Goal: Task Accomplishment & Management: Manage account settings

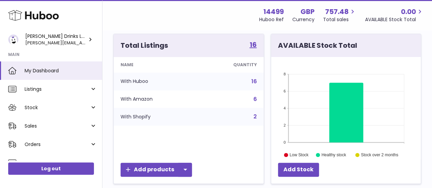
scroll to position [112, 0]
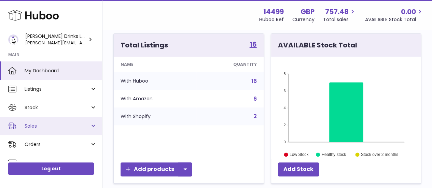
click at [95, 126] on link "Sales" at bounding box center [51, 126] width 102 height 18
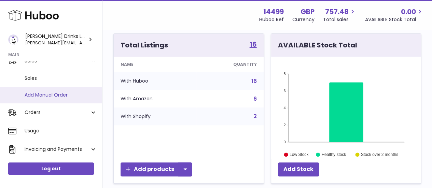
scroll to position [41, 0]
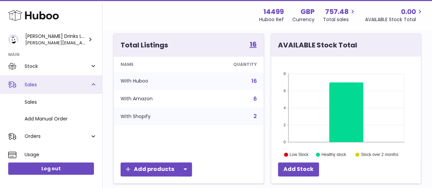
click at [93, 85] on link "Sales" at bounding box center [51, 84] width 102 height 18
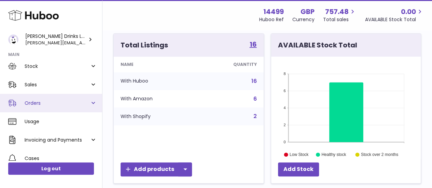
click at [93, 101] on link "Orders" at bounding box center [51, 103] width 102 height 18
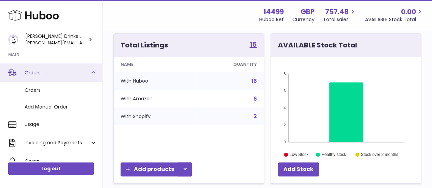
scroll to position [73, 0]
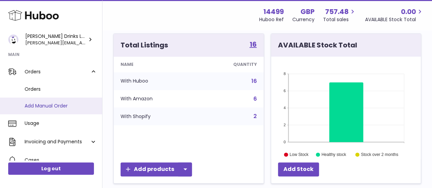
click at [61, 108] on span "Add Manual Order" at bounding box center [61, 106] width 72 height 6
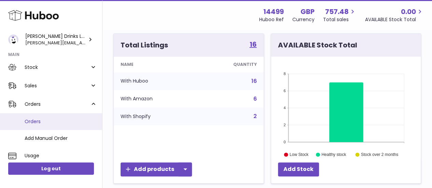
scroll to position [40, 0]
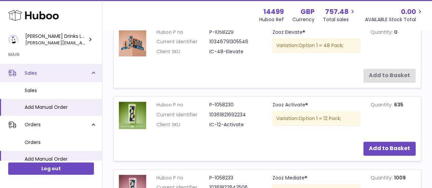
scroll to position [53, 0]
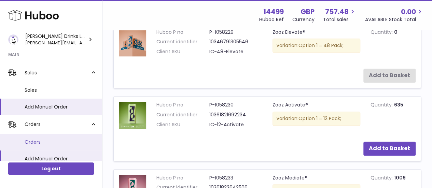
click at [39, 141] on span "Orders" at bounding box center [61, 142] width 72 height 6
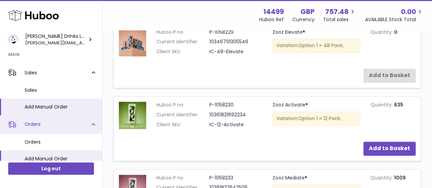
scroll to position [121, 0]
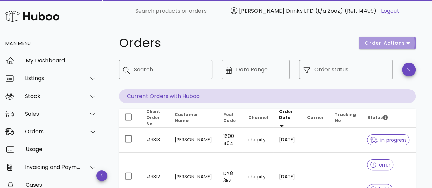
click at [384, 41] on span "order actions" at bounding box center [384, 43] width 41 height 7
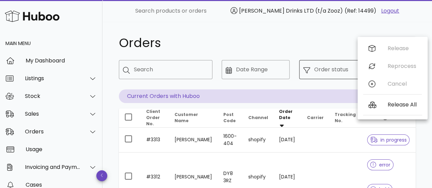
click at [324, 61] on div "Order status" at bounding box center [351, 69] width 74 height 19
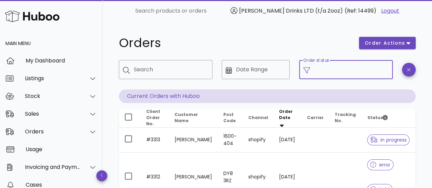
click at [328, 66] on input "Order status" at bounding box center [351, 69] width 74 height 11
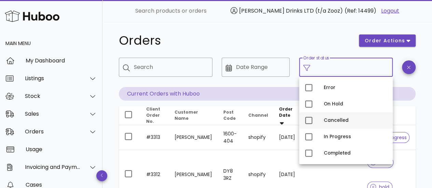
scroll to position [2, 0]
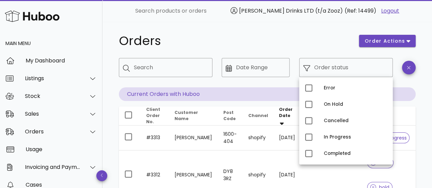
click at [235, 48] on div "Orders" at bounding box center [235, 41] width 240 height 20
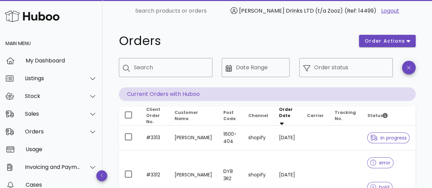
click at [359, 32] on div "order actions" at bounding box center [386, 41] width 65 height 20
click at [372, 40] on span "order actions" at bounding box center [384, 41] width 41 height 7
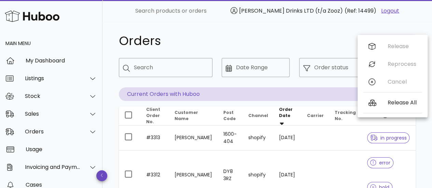
click at [233, 48] on div "Orders" at bounding box center [235, 41] width 240 height 20
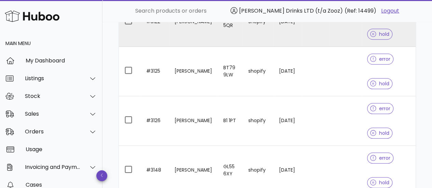
scroll to position [329, 0]
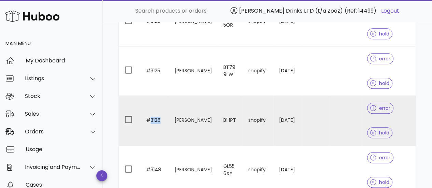
drag, startPoint x: 164, startPoint y: 122, endPoint x: 149, endPoint y: 120, distance: 14.4
click at [149, 120] on td "#3126" at bounding box center [155, 120] width 28 height 49
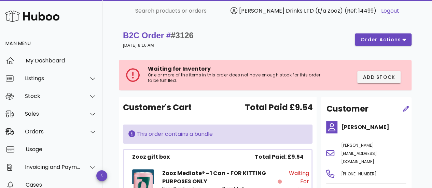
click at [184, 35] on span "#3126" at bounding box center [182, 35] width 23 height 9
copy span "3126"
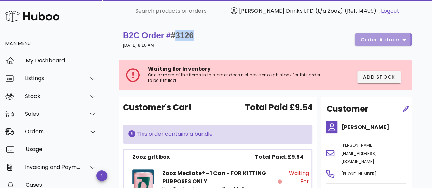
click at [379, 43] on button "order actions" at bounding box center [382, 39] width 57 height 12
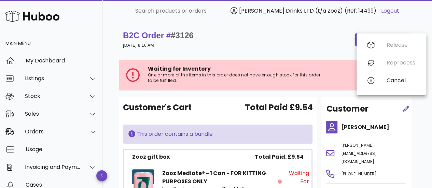
click at [311, 41] on div "B2C Order # #3126 14 October 2025 at 8:16 AM order actions" at bounding box center [267, 39] width 288 height 19
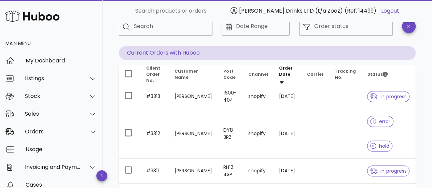
scroll to position [48, 0]
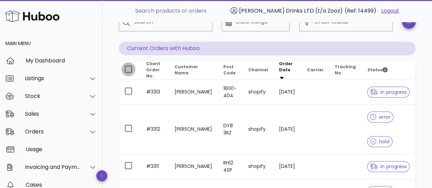
click at [131, 68] on div at bounding box center [128, 69] width 12 height 12
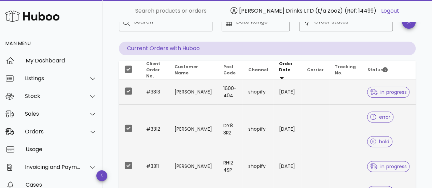
scroll to position [0, 0]
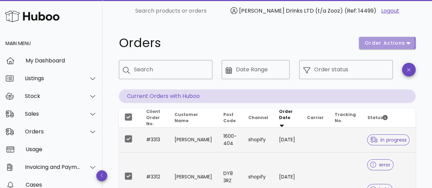
click at [396, 40] on span "order actions" at bounding box center [384, 43] width 41 height 7
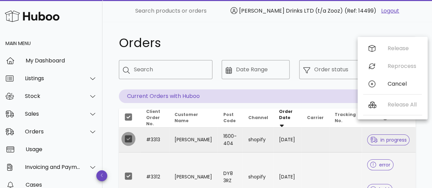
click at [130, 138] on div at bounding box center [128, 139] width 12 height 12
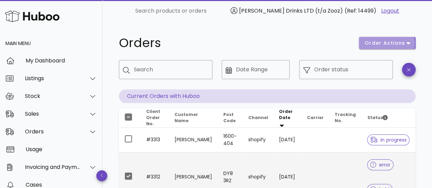
click at [384, 44] on span "order actions" at bounding box center [384, 43] width 41 height 7
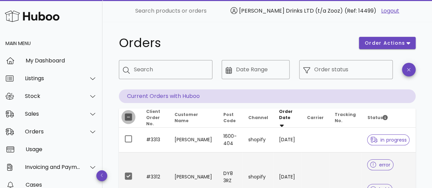
click at [126, 117] on div at bounding box center [128, 117] width 12 height 12
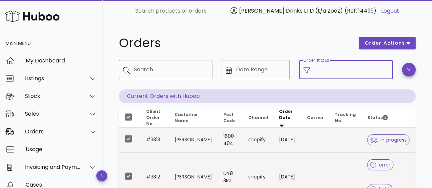
click at [318, 69] on input "Order status" at bounding box center [351, 69] width 74 height 11
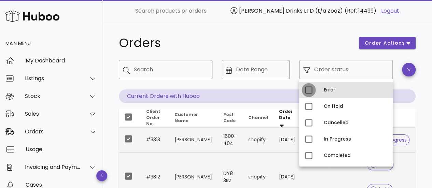
click at [306, 89] on div at bounding box center [309, 90] width 12 height 12
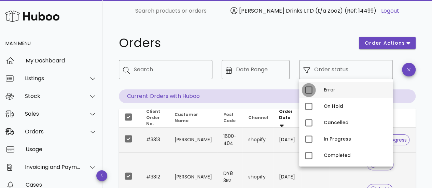
type input "**********"
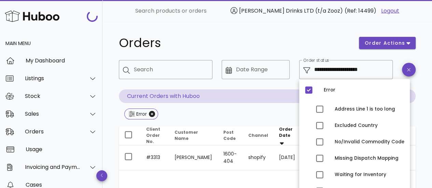
click at [164, 35] on div "Orders" at bounding box center [235, 43] width 240 height 20
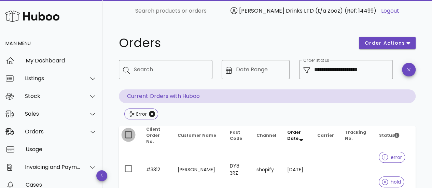
click at [125, 132] on div at bounding box center [128, 135] width 12 height 12
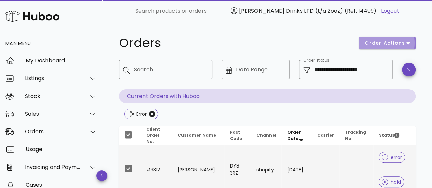
click at [363, 41] on button "order actions" at bounding box center [387, 43] width 57 height 12
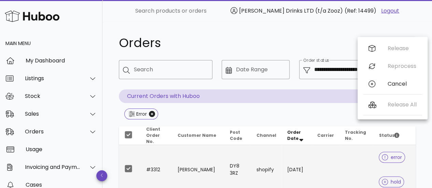
click at [293, 52] on div "Orders" at bounding box center [235, 43] width 240 height 20
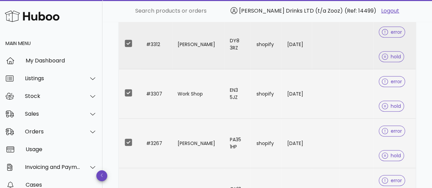
scroll to position [127, 0]
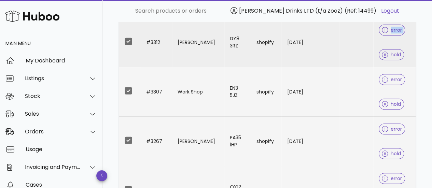
drag, startPoint x: 389, startPoint y: 53, endPoint x: 307, endPoint y: 56, distance: 82.6
click at [307, 56] on tr "#3312 Jess McGuinness DY8 3RZ shopify 15/10/2025 error hold" at bounding box center [267, 42] width 296 height 49
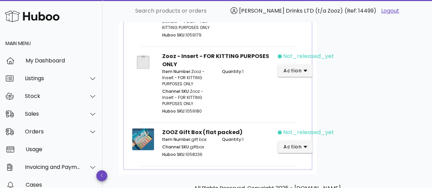
scroll to position [385, 0]
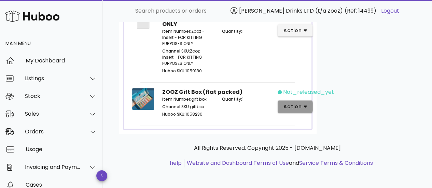
click at [282, 105] on button "action" at bounding box center [294, 106] width 35 height 12
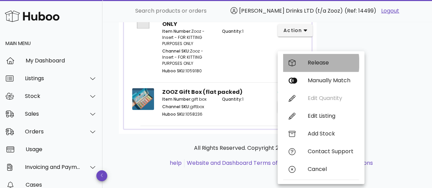
click at [296, 65] on div "Release" at bounding box center [321, 63] width 76 height 18
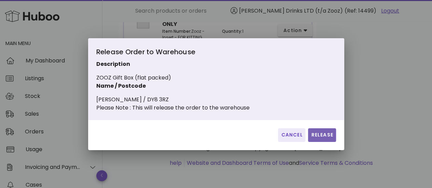
click at [318, 138] on span "Release" at bounding box center [321, 134] width 22 height 7
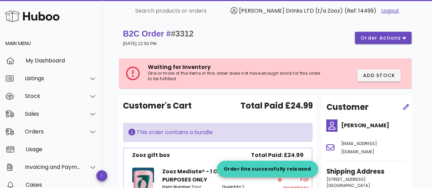
scroll to position [0, 0]
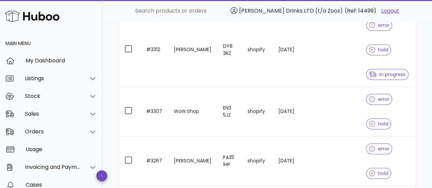
scroll to position [133, 0]
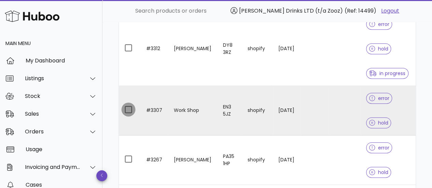
click at [130, 107] on div at bounding box center [128, 110] width 12 height 12
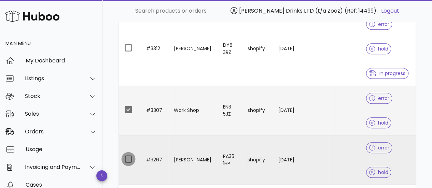
click at [128, 155] on div at bounding box center [128, 159] width 12 height 12
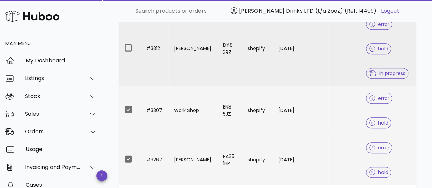
scroll to position [0, 0]
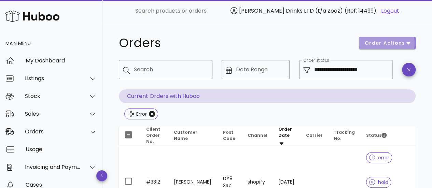
click at [398, 43] on span "order actions" at bounding box center [384, 43] width 41 height 7
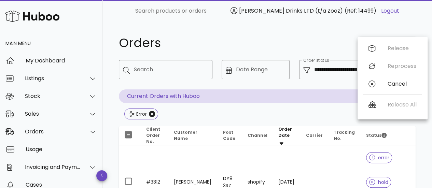
click at [262, 46] on h1 "Orders" at bounding box center [235, 43] width 232 height 12
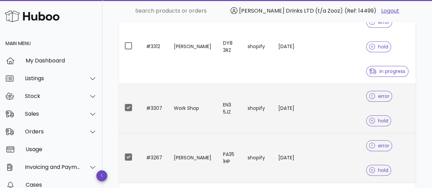
scroll to position [136, 0]
click at [130, 105] on div at bounding box center [128, 107] width 12 height 12
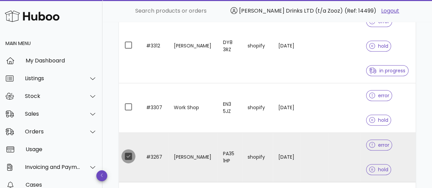
click at [129, 154] on div at bounding box center [128, 156] width 12 height 12
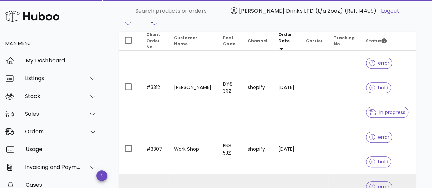
scroll to position [94, 0]
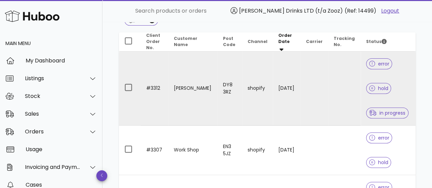
click at [369, 88] on icon at bounding box center [372, 88] width 6 height 6
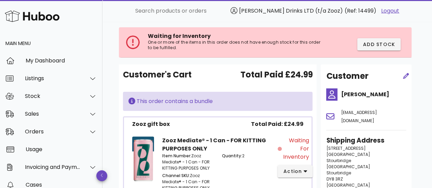
scroll to position [32, 0]
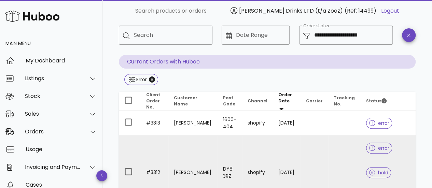
scroll to position [33, 0]
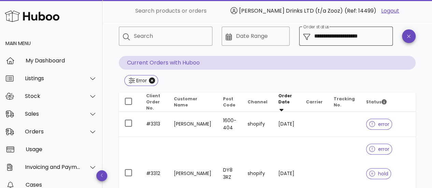
click at [305, 39] on icon at bounding box center [306, 36] width 7 height 7
click at [335, 38] on input "**********" at bounding box center [351, 36] width 74 height 11
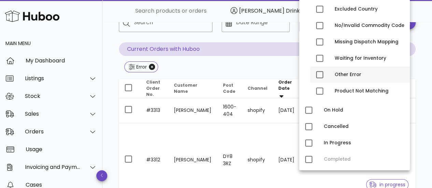
scroll to position [49, 0]
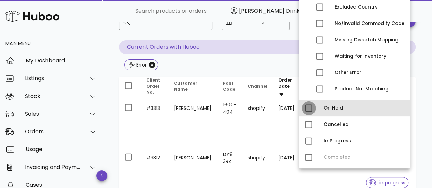
click at [310, 108] on div at bounding box center [309, 108] width 12 height 12
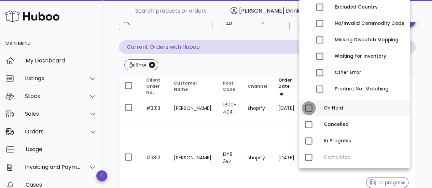
type input "**********"
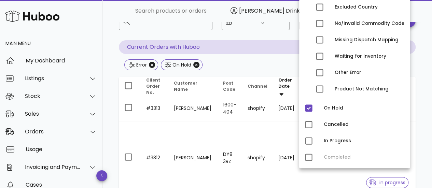
click at [248, 61] on div "Error On Hold" at bounding box center [267, 65] width 296 height 12
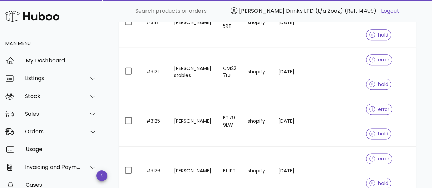
scroll to position [525, 0]
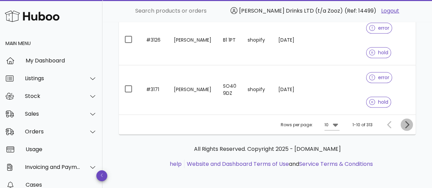
click at [406, 121] on icon "Next page" at bounding box center [407, 124] width 4 height 7
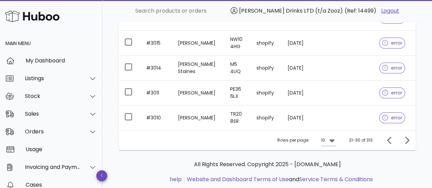
scroll to position [376, 0]
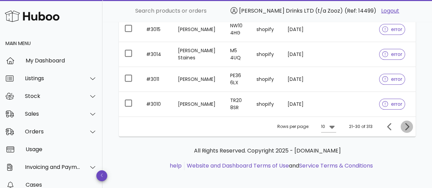
click at [406, 125] on icon "Next page" at bounding box center [406, 126] width 8 height 8
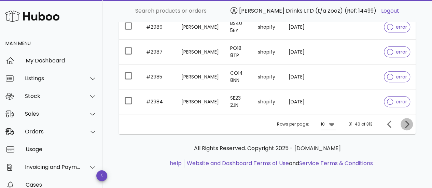
click at [406, 125] on icon "Next page" at bounding box center [406, 124] width 8 height 8
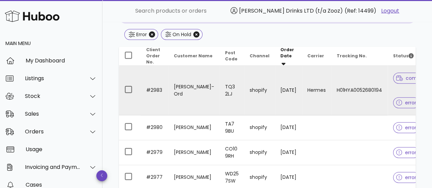
click at [169, 89] on td "[PERSON_NAME]-Ord" at bounding box center [193, 90] width 51 height 49
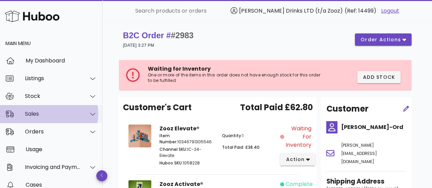
click at [82, 113] on div at bounding box center [89, 113] width 16 height 17
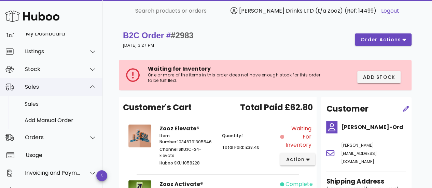
scroll to position [38, 0]
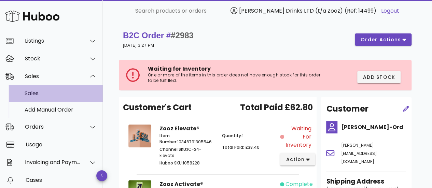
click at [38, 100] on div "Sales" at bounding box center [61, 93] width 72 height 15
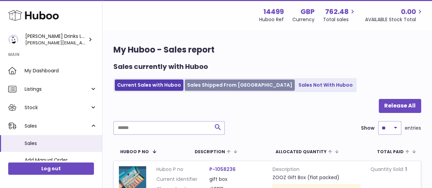
click at [211, 84] on link "Sales Shipped From Huboo" at bounding box center [240, 84] width 110 height 11
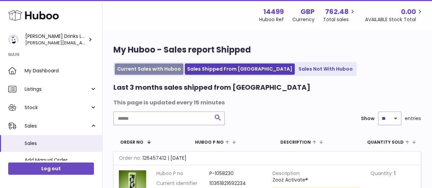
click at [153, 69] on link "Current Sales with Huboo" at bounding box center [149, 68] width 69 height 11
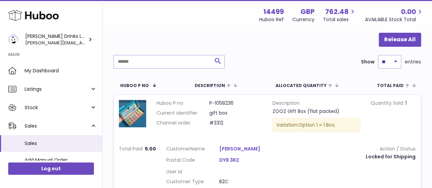
scroll to position [67, 0]
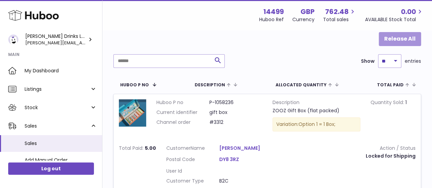
click at [411, 42] on button "Release All" at bounding box center [399, 39] width 42 height 14
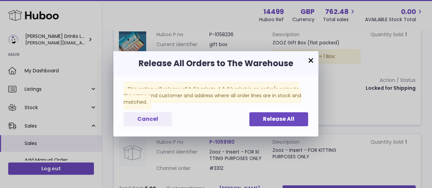
scroll to position [138, 0]
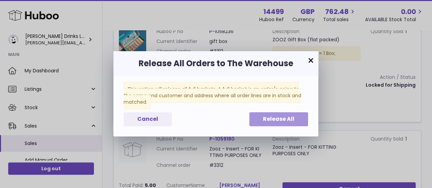
click at [260, 122] on button "Release All" at bounding box center [278, 119] width 59 height 14
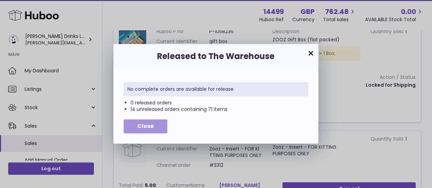
click at [136, 124] on button "Close" at bounding box center [145, 126] width 44 height 14
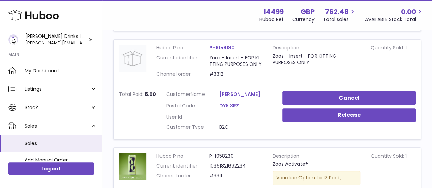
scroll to position [228, 0]
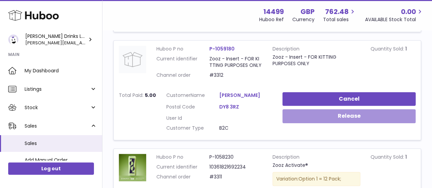
click at [329, 114] on button "Release" at bounding box center [348, 116] width 133 height 14
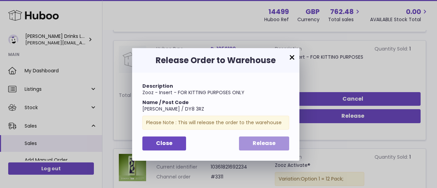
click at [257, 145] on span "Release" at bounding box center [263, 143] width 23 height 8
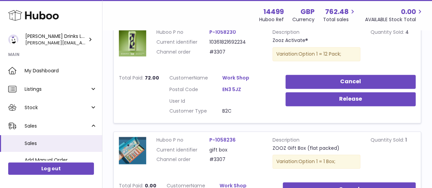
scroll to position [461, 0]
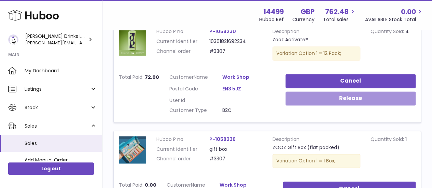
click at [308, 96] on button "Release" at bounding box center [350, 98] width 130 height 14
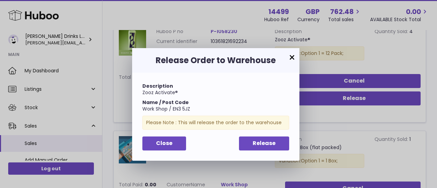
click at [292, 58] on button "×" at bounding box center [292, 58] width 8 height 8
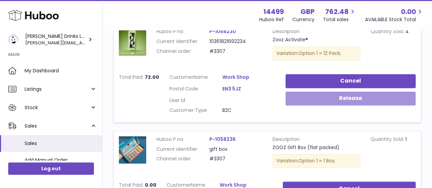
click at [348, 93] on button "Release" at bounding box center [350, 98] width 130 height 14
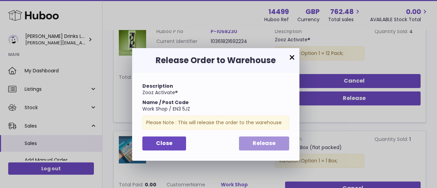
click at [260, 143] on span "Release" at bounding box center [263, 143] width 23 height 8
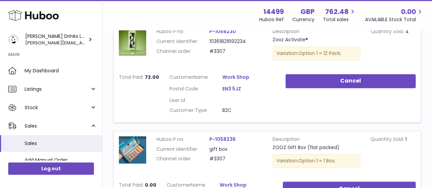
scroll to position [579, 0]
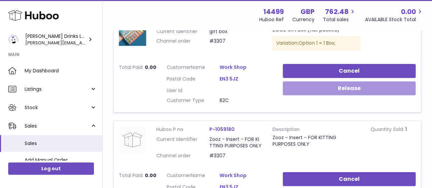
click at [320, 92] on button "Release" at bounding box center [348, 88] width 133 height 14
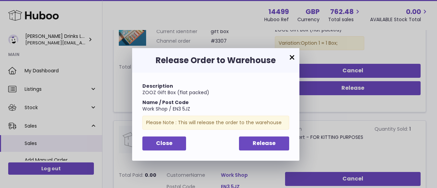
click at [243, 106] on div "Work Shop / EN3 5JZ" at bounding box center [215, 109] width 147 height 6
click at [257, 142] on span "Release" at bounding box center [263, 143] width 23 height 8
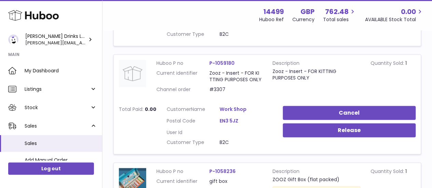
scroll to position [645, 0]
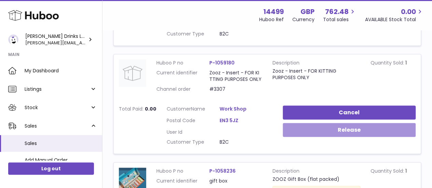
click at [316, 130] on button "Release" at bounding box center [348, 130] width 133 height 14
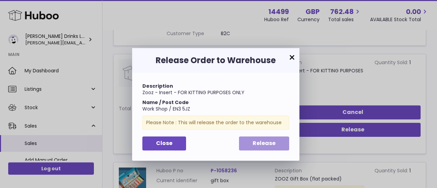
click at [267, 146] on span "Release" at bounding box center [263, 143] width 23 height 8
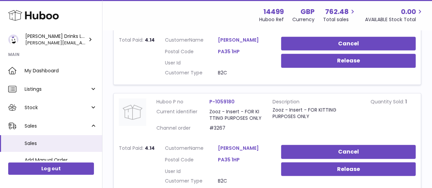
scroll to position [822, 0]
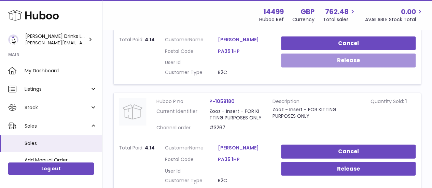
click at [320, 61] on button "Release" at bounding box center [348, 61] width 135 height 14
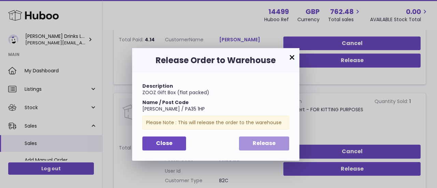
click at [274, 144] on span "Release" at bounding box center [263, 143] width 23 height 8
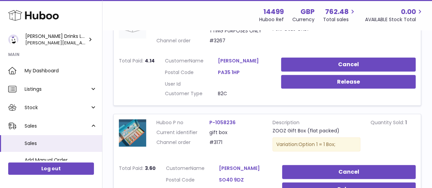
scroll to position [909, 0]
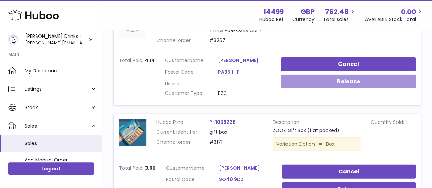
click at [330, 83] on button "Release" at bounding box center [348, 82] width 135 height 14
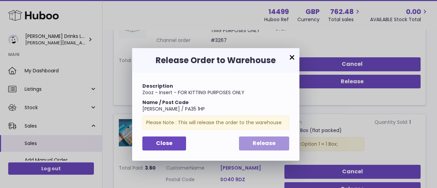
click at [265, 141] on span "Release" at bounding box center [263, 143] width 23 height 8
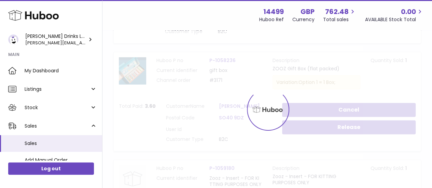
scroll to position [975, 0]
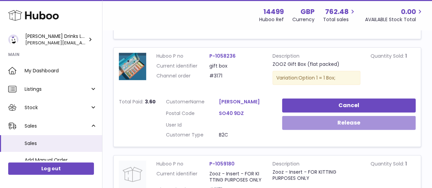
click at [331, 116] on button "Release" at bounding box center [349, 123] width 134 height 14
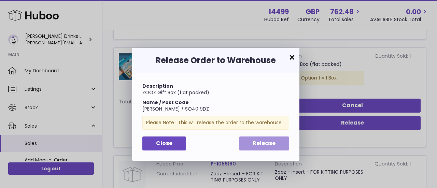
click at [257, 136] on button "Release" at bounding box center [264, 143] width 50 height 14
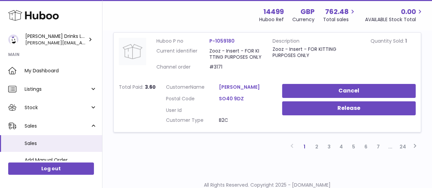
scroll to position [1098, 0]
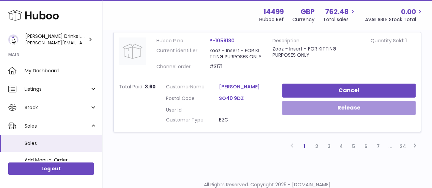
click at [323, 109] on button "Release" at bounding box center [349, 108] width 134 height 14
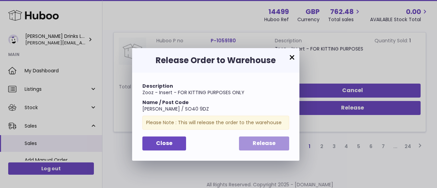
click at [262, 143] on span "Release" at bounding box center [263, 143] width 23 height 8
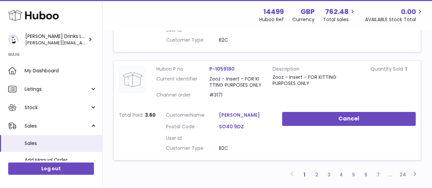
scroll to position [1060, 0]
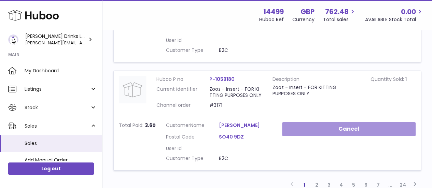
click at [309, 127] on button "Cancel" at bounding box center [349, 129] width 134 height 14
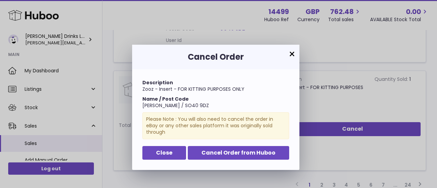
click at [293, 54] on button "×" at bounding box center [292, 54] width 8 height 8
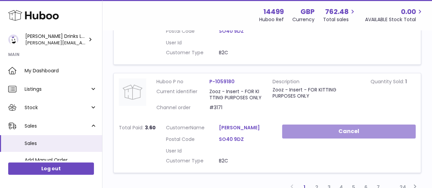
scroll to position [1118, 0]
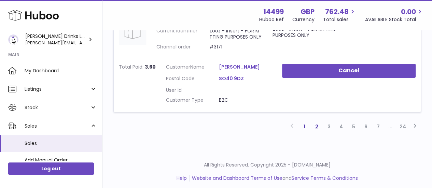
click at [316, 127] on link "2" at bounding box center [316, 126] width 12 height 12
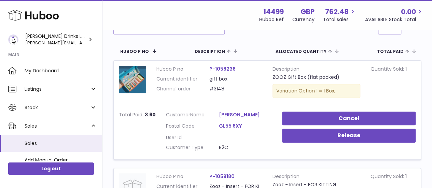
scroll to position [102, 0]
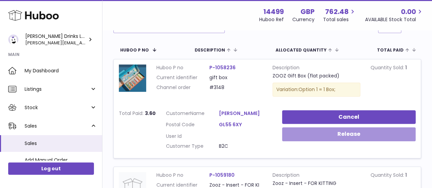
click at [346, 138] on button "Release" at bounding box center [349, 134] width 134 height 14
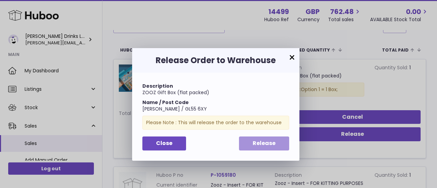
click at [263, 148] on button "Release" at bounding box center [264, 143] width 50 height 14
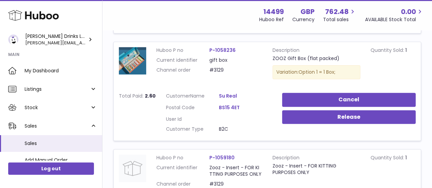
scroll to position [335, 0]
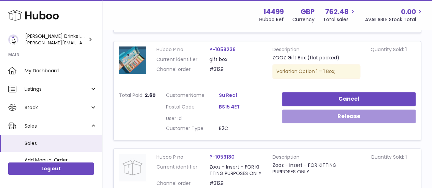
click at [323, 118] on button "Release" at bounding box center [349, 116] width 134 height 14
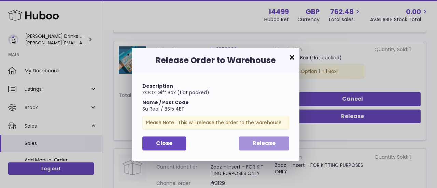
click at [277, 142] on button "Release" at bounding box center [264, 143] width 50 height 14
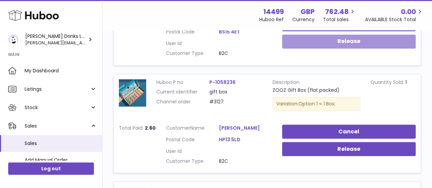
scroll to position [522, 0]
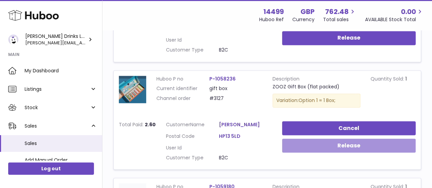
click at [334, 140] on button "Release" at bounding box center [349, 145] width 134 height 14
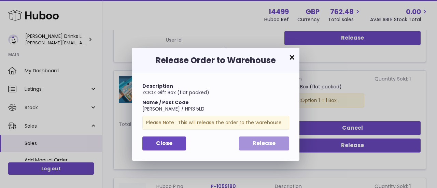
click at [259, 141] on span "Release" at bounding box center [263, 143] width 23 height 8
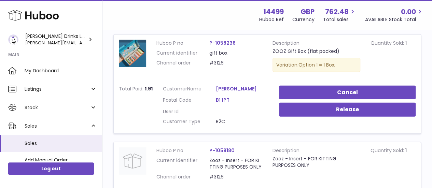
scroll to position [774, 0]
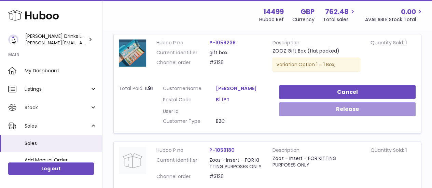
click at [309, 111] on button "Release" at bounding box center [347, 109] width 137 height 14
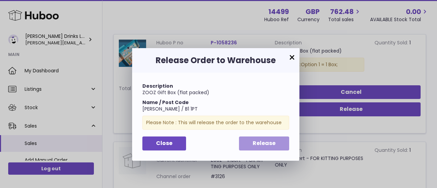
click at [255, 142] on span "Release" at bounding box center [263, 143] width 23 height 8
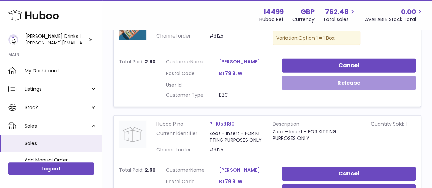
scroll to position [1016, 0]
click at [330, 90] on button "Release" at bounding box center [349, 83] width 134 height 14
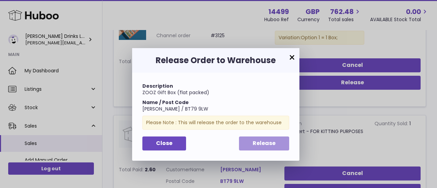
click at [271, 146] on span "Release" at bounding box center [263, 143] width 23 height 8
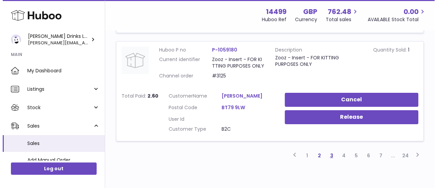
scroll to position [1089, 0]
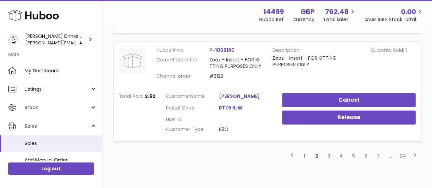
click at [221, 54] on link "P-1059180" at bounding box center [221, 50] width 25 height 7
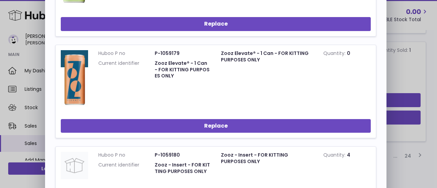
scroll to position [750, 0]
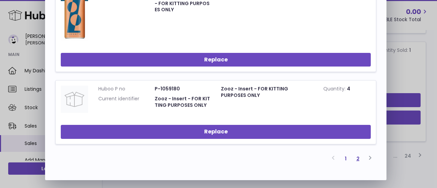
click at [361, 157] on link "2" at bounding box center [357, 158] width 12 height 12
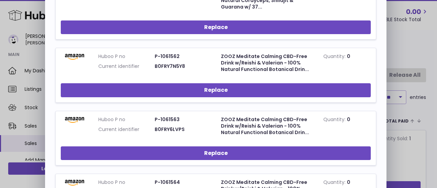
scroll to position [311, 0]
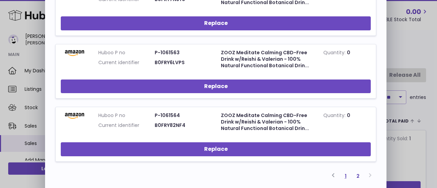
click at [345, 170] on link "1" at bounding box center [345, 176] width 12 height 12
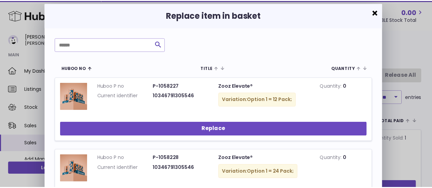
scroll to position [0, 0]
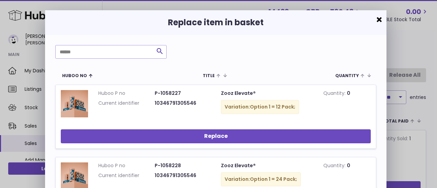
click at [377, 19] on button "×" at bounding box center [379, 20] width 8 height 8
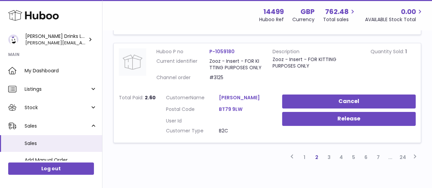
scroll to position [1129, 0]
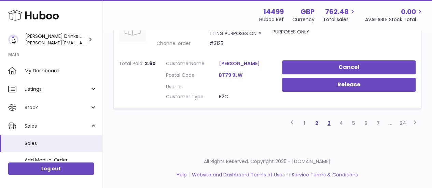
click at [328, 125] on link "3" at bounding box center [328, 123] width 12 height 12
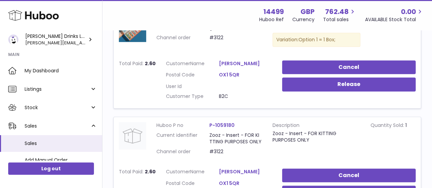
scroll to position [155, 0]
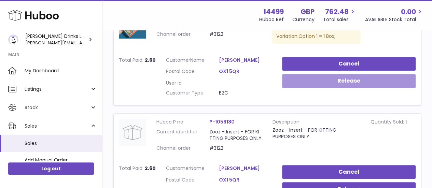
click at [341, 81] on button "Release" at bounding box center [349, 81] width 134 height 14
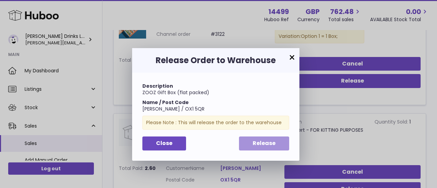
click at [272, 143] on span "Release" at bounding box center [263, 143] width 23 height 8
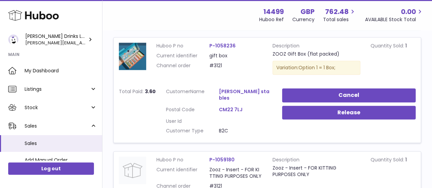
scroll to position [340, 0]
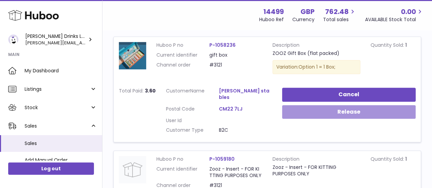
click at [310, 107] on button "Release" at bounding box center [349, 112] width 134 height 14
click at [310, 107] on div at bounding box center [216, 94] width 432 height 188
click at [310, 107] on button "Release" at bounding box center [349, 112] width 134 height 14
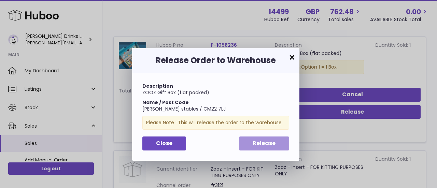
click at [263, 142] on span "Release" at bounding box center [263, 143] width 23 height 8
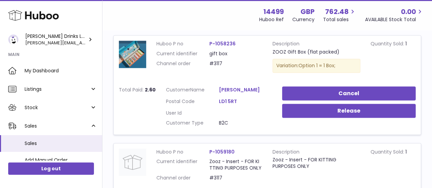
scroll to position [570, 0]
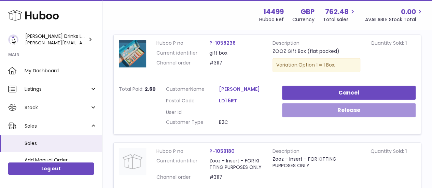
click at [312, 110] on button "Release" at bounding box center [349, 110] width 134 height 14
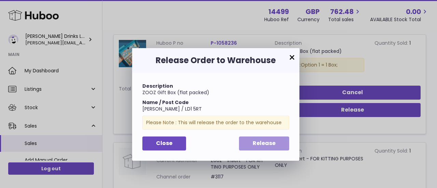
click at [247, 148] on button "Release" at bounding box center [264, 143] width 50 height 14
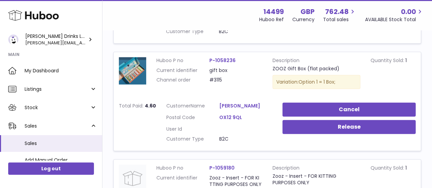
scroll to position [770, 0]
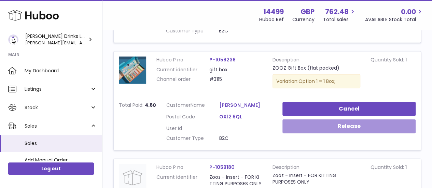
click at [336, 124] on button "Release" at bounding box center [348, 126] width 133 height 14
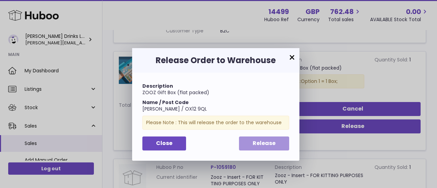
click at [254, 145] on span "Release" at bounding box center [263, 143] width 23 height 8
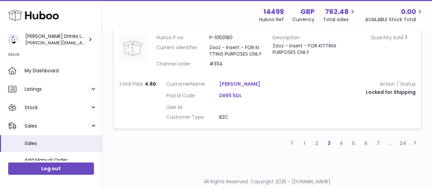
scroll to position [1132, 0]
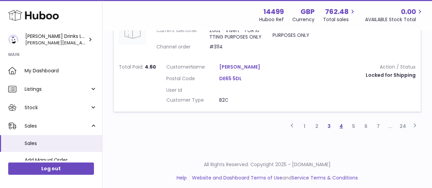
click at [339, 124] on link "4" at bounding box center [341, 126] width 12 height 12
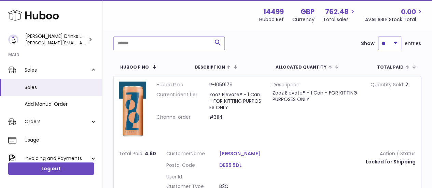
scroll to position [55, 0]
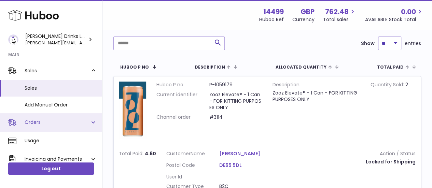
click at [90, 123] on link "Orders" at bounding box center [51, 122] width 102 height 18
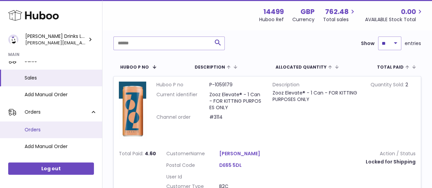
scroll to position [65, 0]
click at [38, 125] on link "Orders" at bounding box center [51, 129] width 102 height 17
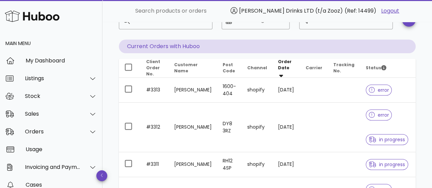
scroll to position [50, 0]
click at [247, 67] on span "Channel" at bounding box center [257, 67] width 20 height 6
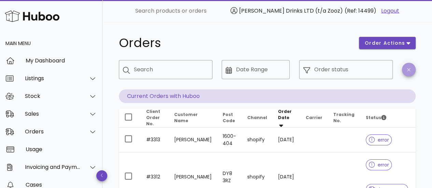
click at [408, 72] on button "button" at bounding box center [408, 70] width 14 height 14
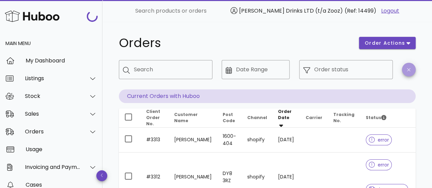
click at [408, 72] on button "button" at bounding box center [408, 70] width 14 height 14
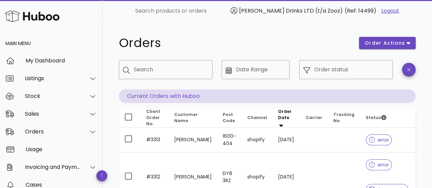
click at [138, 97] on p "Current Orders with Huboo" at bounding box center [267, 96] width 296 height 14
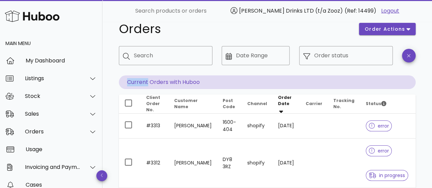
scroll to position [13, 0]
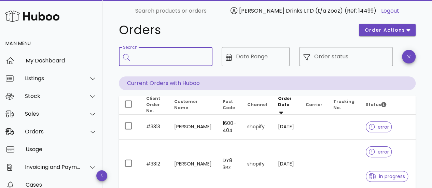
click at [135, 60] on input "Search" at bounding box center [170, 56] width 73 height 11
type input "******"
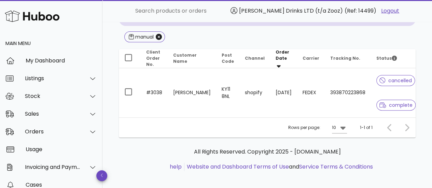
scroll to position [78, 0]
click at [159, 36] on icon "Close" at bounding box center [159, 36] width 6 height 6
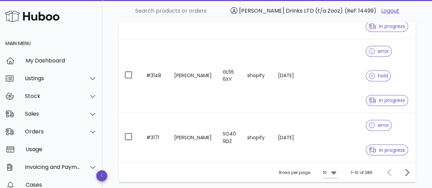
scroll to position [557, 0]
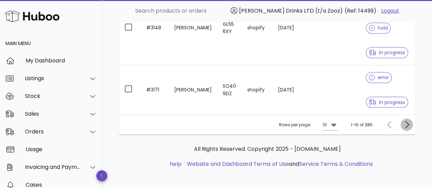
click at [405, 126] on icon "Next page" at bounding box center [407, 124] width 4 height 7
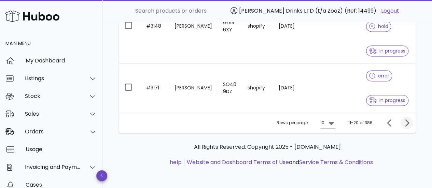
scroll to position [483, 0]
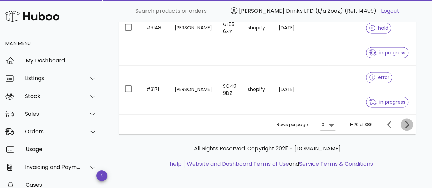
click at [405, 126] on icon "Next page" at bounding box center [407, 124] width 4 height 7
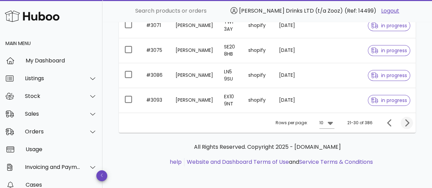
scroll to position [260, 0]
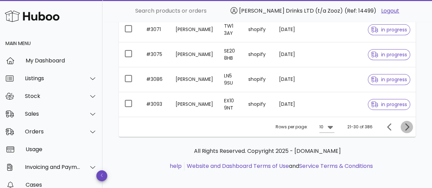
click at [405, 126] on icon "Next page" at bounding box center [407, 126] width 4 height 7
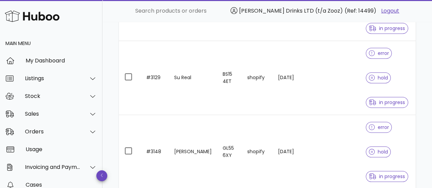
scroll to position [483, 0]
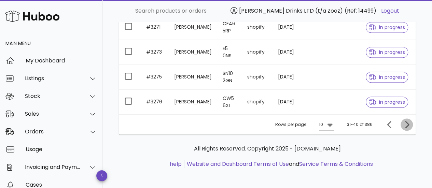
click at [409, 127] on icon "Next page" at bounding box center [406, 124] width 8 height 8
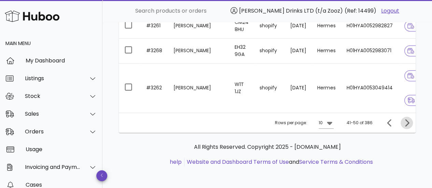
click at [409, 127] on icon "Next page" at bounding box center [406, 123] width 8 height 8
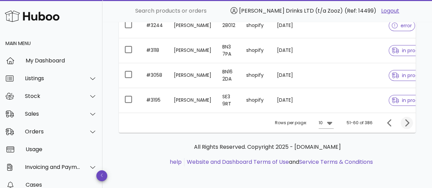
scroll to position [267, 0]
click at [409, 127] on icon "Next page" at bounding box center [406, 123] width 8 height 8
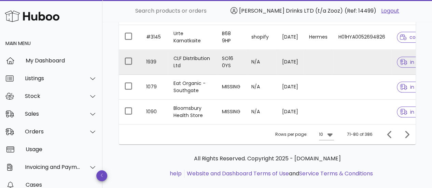
click at [152, 59] on td "1939" at bounding box center [154, 62] width 27 height 25
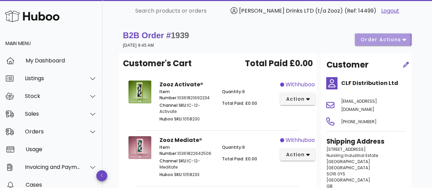
click at [370, 42] on span "order actions" at bounding box center [380, 39] width 41 height 7
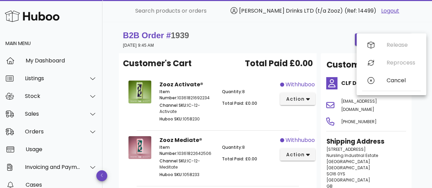
click at [301, 45] on div "B2B Order # 1939 29 September 2025 at 9:45 AM order actions" at bounding box center [267, 39] width 288 height 19
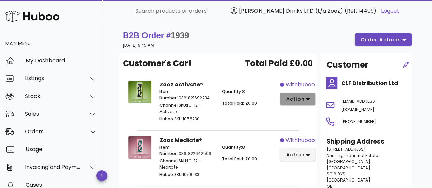
click at [287, 98] on span "action" at bounding box center [294, 99] width 19 height 7
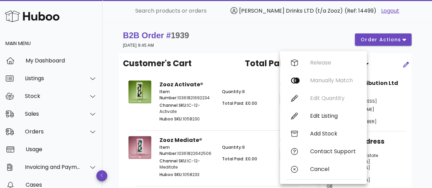
click at [264, 36] on div "B2B Order # 1939 29 September 2025 at 9:45 AM order actions" at bounding box center [267, 39] width 288 height 19
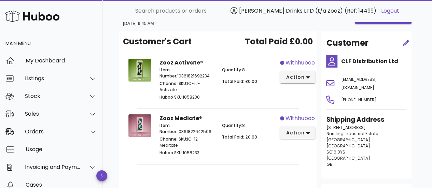
scroll to position [20, 0]
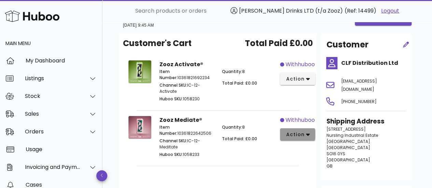
click at [306, 134] on icon "button" at bounding box center [308, 135] width 4 height 2
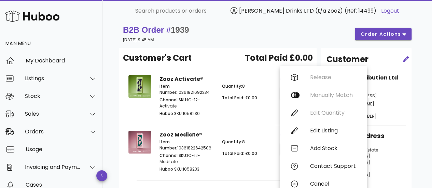
scroll to position [5, 0]
click at [209, 41] on div "B2B Order # 1939 29 September 2025 at 9:45 AM order actions" at bounding box center [267, 34] width 288 height 19
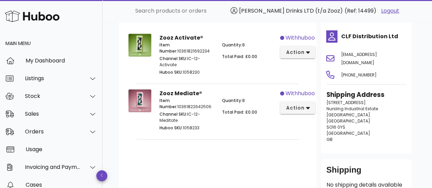
scroll to position [0, 0]
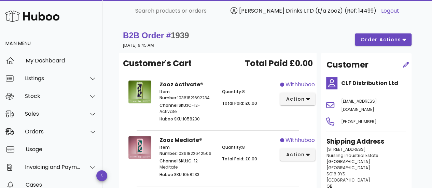
click at [181, 34] on span "1939" at bounding box center [180, 35] width 18 height 9
copy span "1939"
click at [181, 34] on span "1939" at bounding box center [180, 35] width 18 height 9
copy span "1939"
click at [180, 35] on span "1939" at bounding box center [180, 35] width 18 height 9
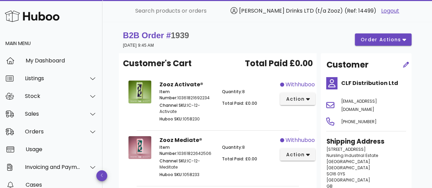
click at [180, 35] on span "1939" at bounding box center [180, 35] width 18 height 9
copy span "1939"
click at [180, 35] on span "1939" at bounding box center [180, 35] width 18 height 9
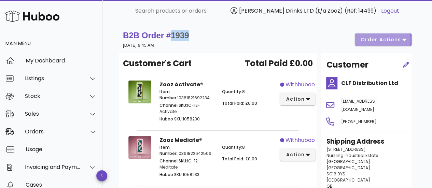
click at [371, 36] on span "order actions" at bounding box center [380, 39] width 41 height 7
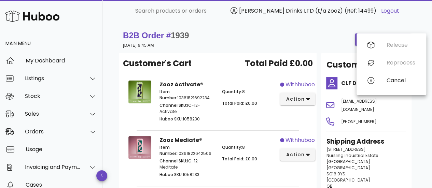
click at [371, 36] on div "Release Reprocess Cancel" at bounding box center [391, 64] width 59 height 56
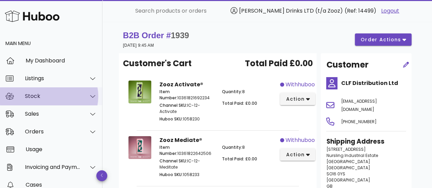
click at [90, 93] on icon at bounding box center [92, 96] width 5 height 6
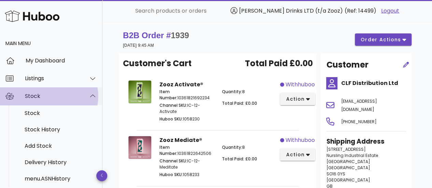
click at [90, 93] on icon at bounding box center [92, 96] width 5 height 6
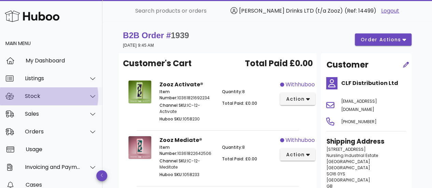
click at [90, 93] on icon at bounding box center [92, 96] width 5 height 6
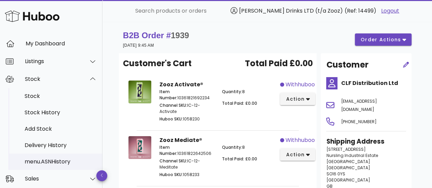
scroll to position [17, 0]
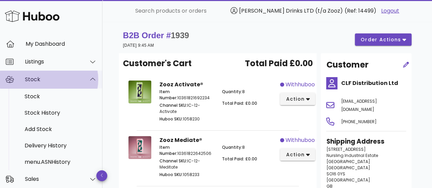
click at [90, 81] on icon at bounding box center [92, 79] width 5 height 6
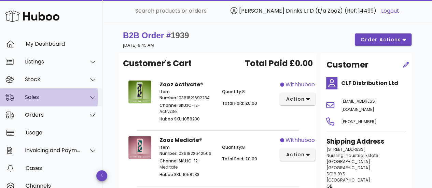
click at [91, 99] on div at bounding box center [92, 97] width 9 height 6
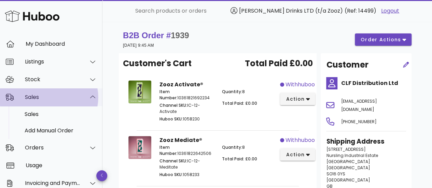
click at [91, 99] on div at bounding box center [92, 97] width 9 height 6
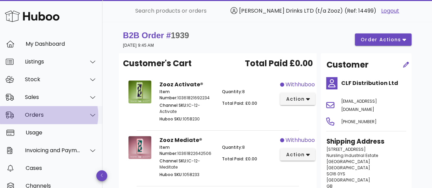
click at [90, 117] on icon at bounding box center [92, 115] width 5 height 6
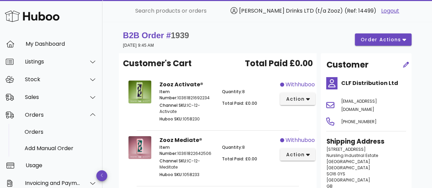
click at [177, 39] on span "1939" at bounding box center [180, 35] width 18 height 9
copy span "1939"
click at [177, 39] on span "1939" at bounding box center [180, 35] width 18 height 9
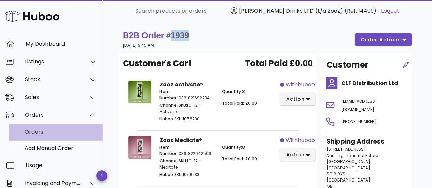
click at [39, 134] on div "Orders" at bounding box center [61, 132] width 72 height 6
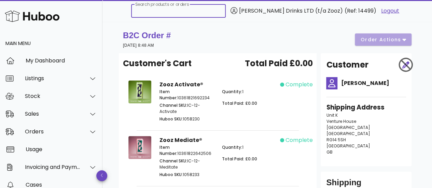
click at [202, 11] on input "Search products or orders" at bounding box center [178, 10] width 86 height 11
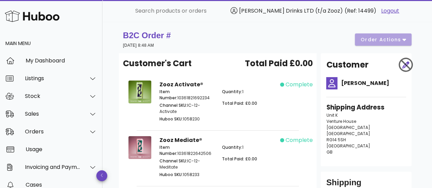
click at [204, 30] on div "B2C Order # [DATE] 8:48 AM order actions" at bounding box center [267, 39] width 288 height 19
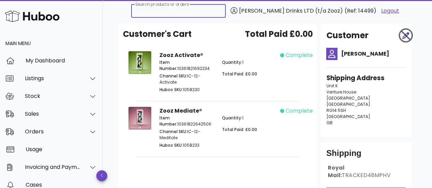
click at [178, 12] on input "Search products or orders" at bounding box center [178, 10] width 86 height 11
paste input "****"
type input "****"
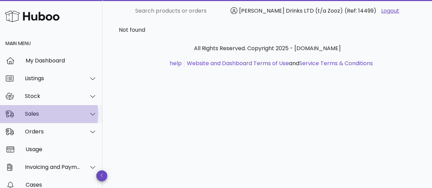
click at [87, 109] on div at bounding box center [89, 113] width 16 height 17
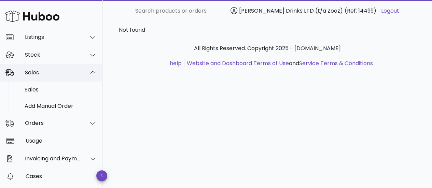
scroll to position [42, 0]
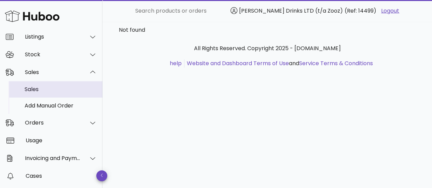
click at [44, 89] on div "Sales" at bounding box center [61, 89] width 72 height 6
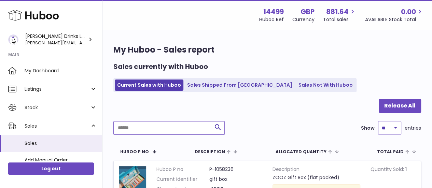
click at [159, 125] on input "text" at bounding box center [168, 128] width 111 height 14
paste input "****"
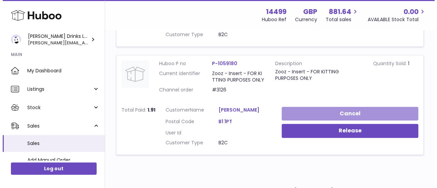
scroll to position [215, 0]
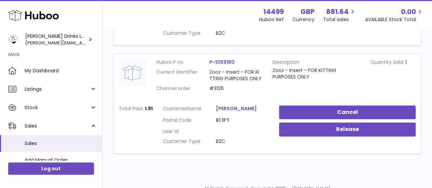
click at [227, 65] on link "P-1059180" at bounding box center [221, 62] width 25 height 7
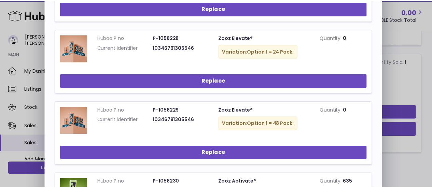
scroll to position [0, 0]
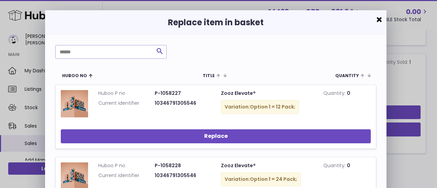
click at [380, 23] on button "×" at bounding box center [379, 20] width 8 height 8
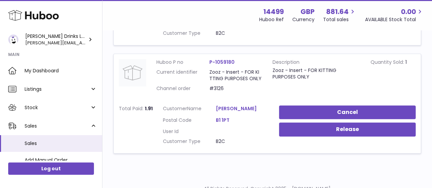
scroll to position [254, 0]
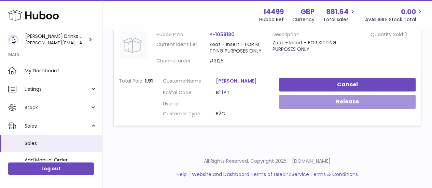
click at [323, 99] on button "Release" at bounding box center [347, 102] width 137 height 14
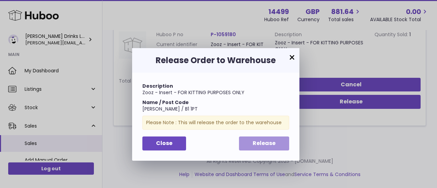
click at [269, 145] on span "Release" at bounding box center [263, 143] width 23 height 8
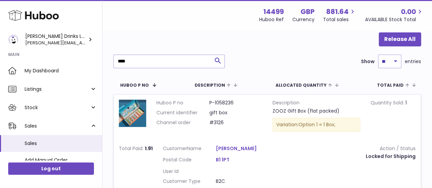
scroll to position [66, 0]
click at [147, 69] on div "Release All **** Search Show ** ** ** *** entries Huboo P no Description ALLOCA…" at bounding box center [266, 171] width 307 height 277
click at [134, 63] on input "****" at bounding box center [168, 62] width 111 height 14
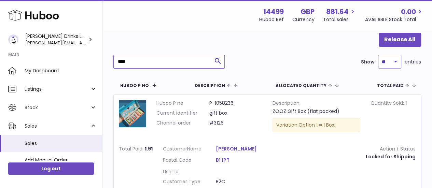
paste input "text"
type input "****"
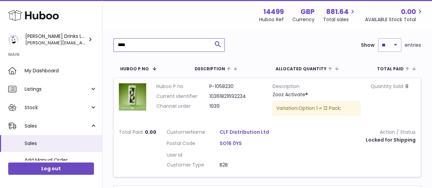
scroll to position [68, 0]
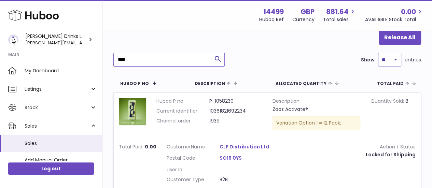
click at [124, 62] on input "****" at bounding box center [168, 60] width 111 height 14
click at [396, 34] on button "Release All" at bounding box center [399, 38] width 42 height 14
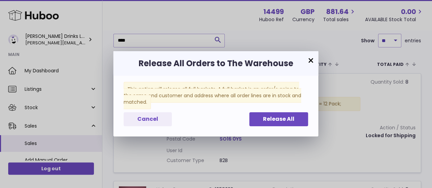
scroll to position [84, 0]
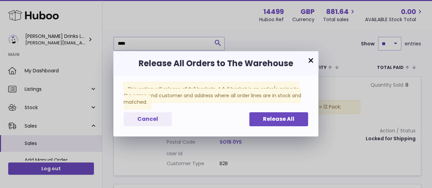
click at [246, 87] on span "This action will release all full baskets. A full basket is an order/s going to…" at bounding box center [211, 95] width 177 height 27
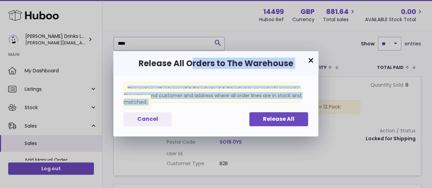
drag, startPoint x: 246, startPoint y: 87, endPoint x: 257, endPoint y: 74, distance: 17.2
click at [257, 74] on div "× Release All Orders to The Warehouse This action will release all full baskets…" at bounding box center [215, 93] width 205 height 85
click at [246, 85] on span "This action will release all full baskets. A full basket is an order/s going to…" at bounding box center [211, 95] width 177 height 27
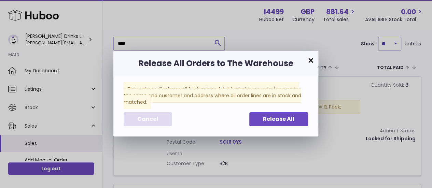
click at [142, 117] on span "Cancel" at bounding box center [147, 119] width 21 height 8
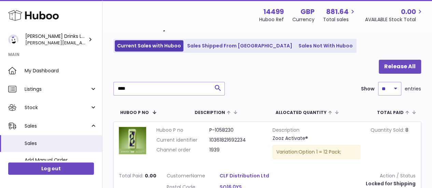
scroll to position [38, 0]
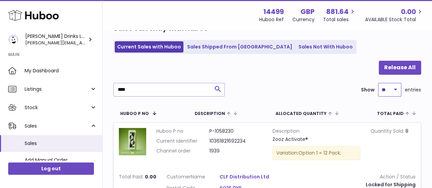
click at [391, 87] on select "** ** ** ***" at bounding box center [389, 90] width 23 height 14
select select "***"
click at [378, 83] on select "** ** ** ***" at bounding box center [389, 90] width 23 height 14
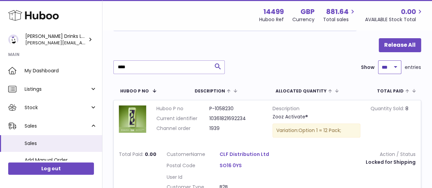
scroll to position [60, 0]
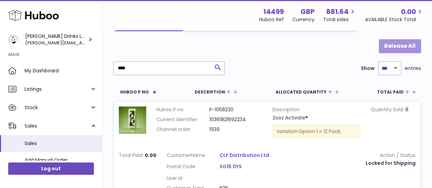
click at [402, 46] on button "Release All" at bounding box center [399, 46] width 42 height 14
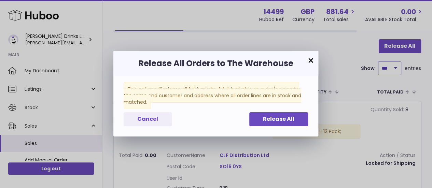
click at [308, 59] on button "×" at bounding box center [310, 61] width 8 height 8
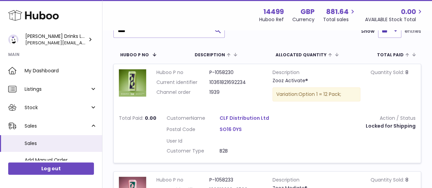
scroll to position [45, 0]
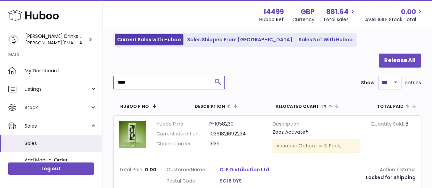
click at [120, 83] on input "****" at bounding box center [168, 83] width 111 height 14
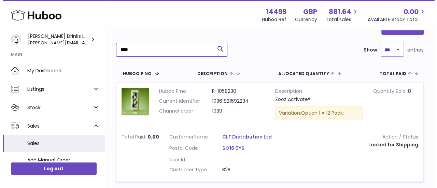
scroll to position [77, 0]
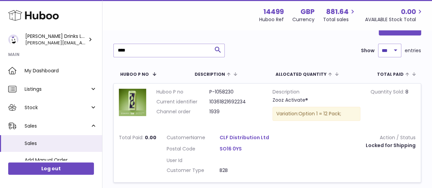
click at [237, 137] on link "CLF Distribution Ltd" at bounding box center [245, 137] width 53 height 6
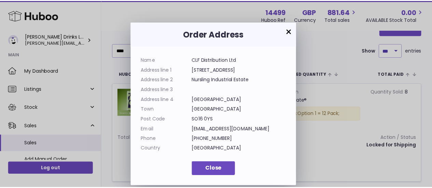
scroll to position [10, 0]
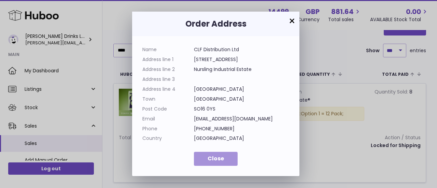
click at [222, 161] on span "Close" at bounding box center [215, 159] width 16 height 8
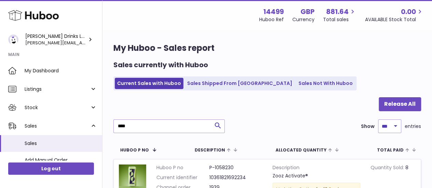
scroll to position [1, 0]
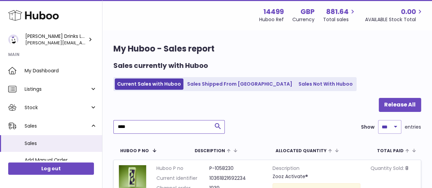
click at [165, 125] on input "****" at bounding box center [168, 127] width 111 height 14
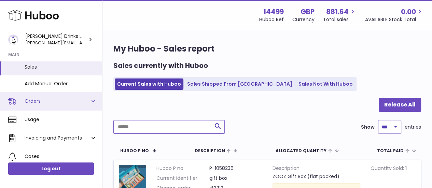
scroll to position [79, 0]
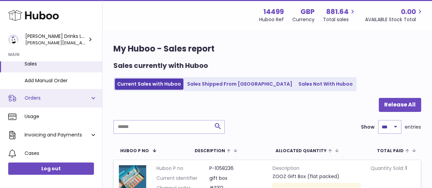
click at [96, 99] on link "Orders" at bounding box center [51, 98] width 102 height 18
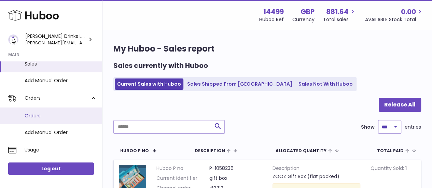
click at [51, 118] on span "Orders" at bounding box center [61, 116] width 72 height 6
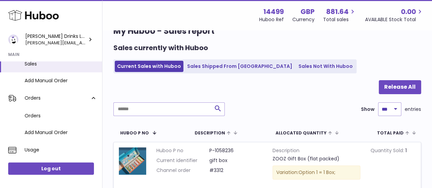
scroll to position [0, 0]
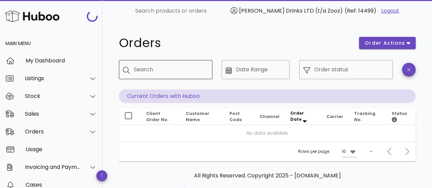
click at [149, 76] on div "Search" at bounding box center [170, 69] width 73 height 19
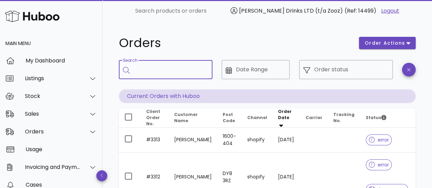
paste input "****"
type input "****"
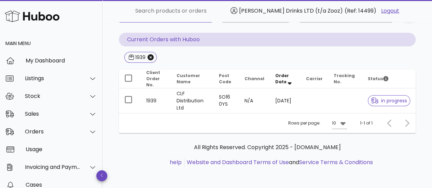
scroll to position [55, 0]
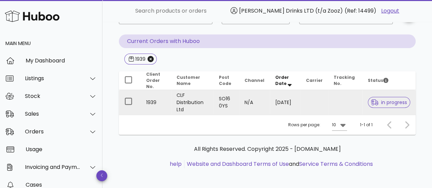
click at [156, 99] on td "1939" at bounding box center [156, 102] width 30 height 25
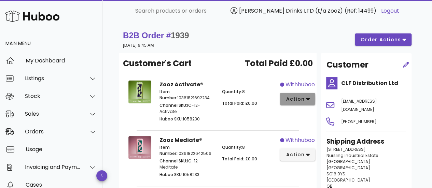
click at [292, 103] on button "action" at bounding box center [297, 99] width 35 height 12
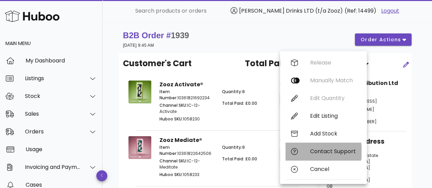
click at [319, 155] on div "Contact Support" at bounding box center [323, 152] width 76 height 18
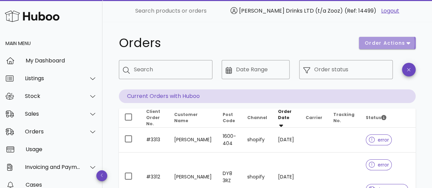
click at [371, 42] on span "order actions" at bounding box center [384, 43] width 41 height 7
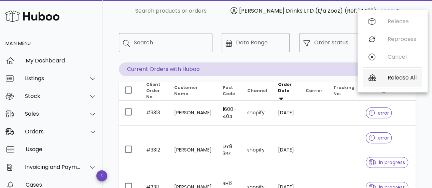
scroll to position [28, 0]
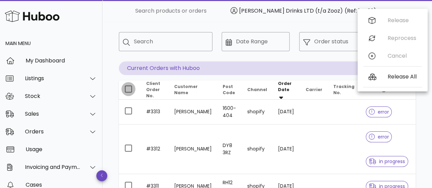
click at [128, 93] on div at bounding box center [128, 89] width 12 height 12
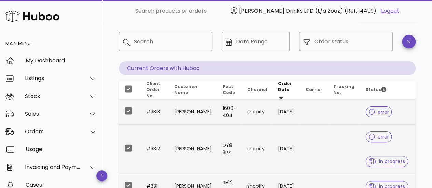
scroll to position [0, 0]
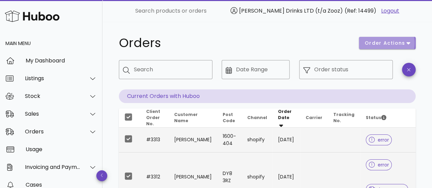
click at [389, 45] on span "order actions" at bounding box center [384, 43] width 41 height 7
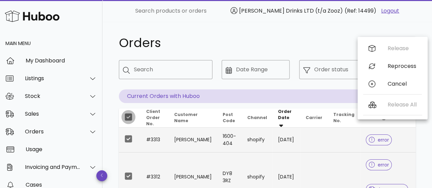
click at [128, 117] on div at bounding box center [128, 117] width 12 height 12
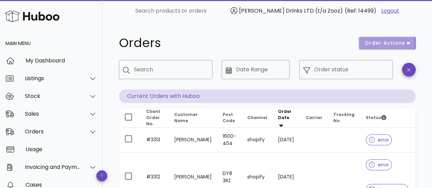
click at [386, 40] on span "order actions" at bounding box center [384, 43] width 41 height 7
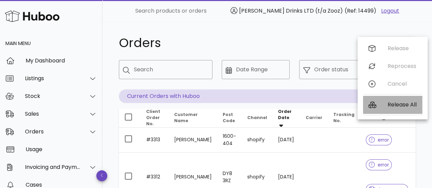
click at [385, 103] on div "Release All" at bounding box center [392, 105] width 59 height 18
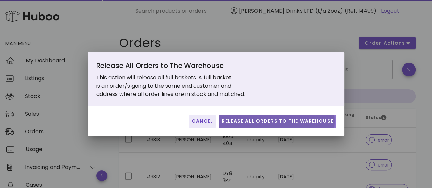
click at [238, 118] on span "Release All Orders to The Warehouse" at bounding box center [277, 121] width 112 height 7
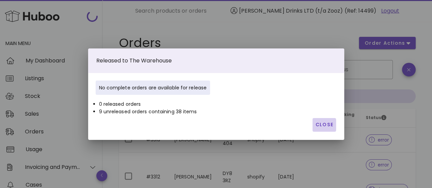
click at [326, 125] on span "Close" at bounding box center [324, 124] width 18 height 7
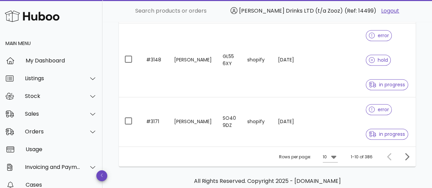
scroll to position [532, 0]
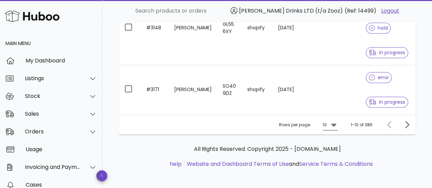
click at [333, 126] on icon at bounding box center [333, 124] width 8 height 8
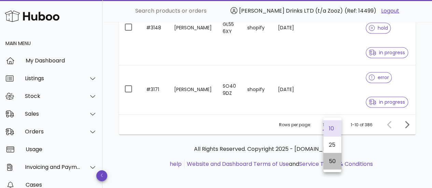
click at [334, 165] on div "50" at bounding box center [331, 160] width 7 height 15
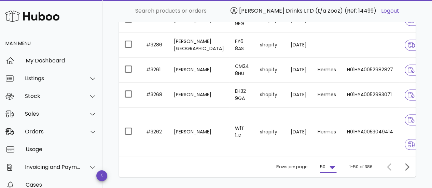
scroll to position [1799, 0]
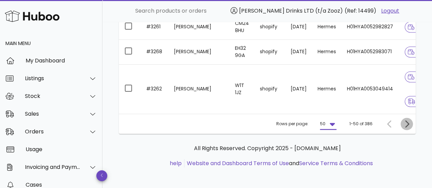
click at [405, 118] on button "Next page" at bounding box center [406, 124] width 12 height 12
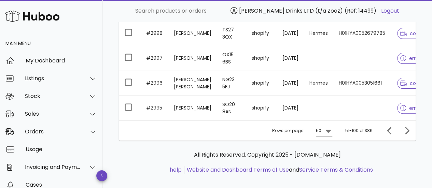
scroll to position [1357, 0]
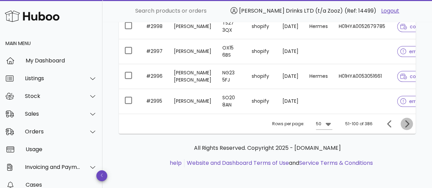
click at [408, 123] on icon "Next page" at bounding box center [406, 124] width 8 height 8
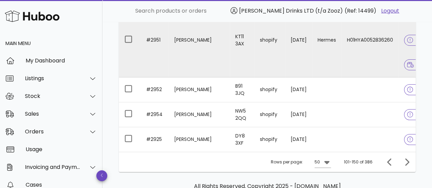
scroll to position [1332, 0]
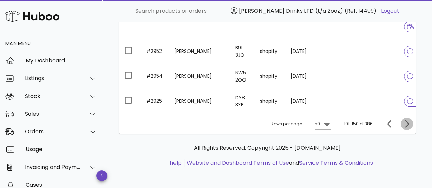
click at [407, 122] on icon "Next page" at bounding box center [406, 124] width 8 height 8
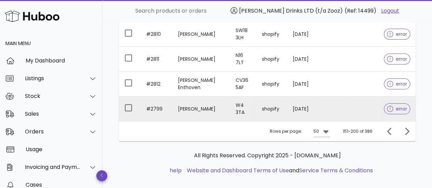
scroll to position [1251, 0]
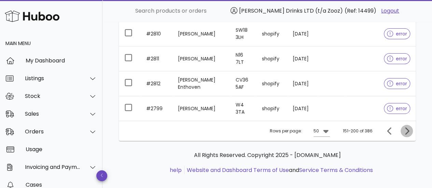
click at [406, 127] on icon "Next page" at bounding box center [407, 130] width 4 height 7
